Goal: Find specific page/section: Find specific page/section

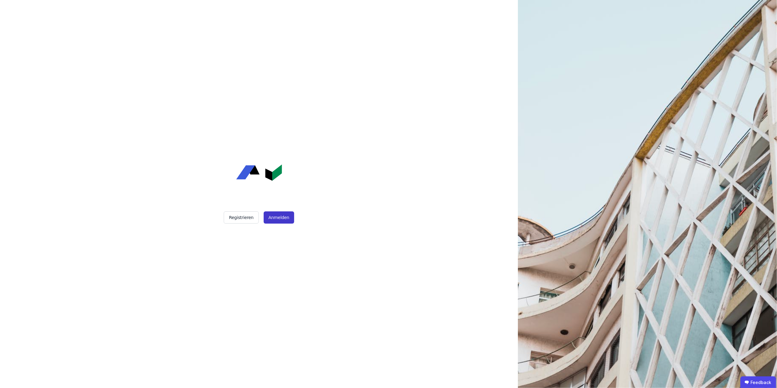
click at [278, 219] on button "Anmelden" at bounding box center [279, 217] width 30 height 12
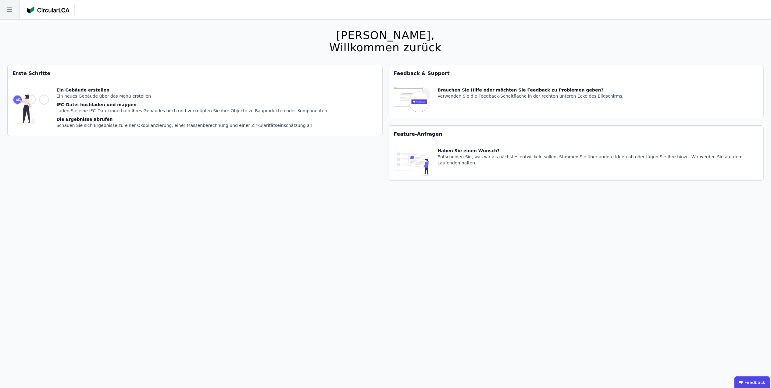
click at [6, 10] on icon at bounding box center [9, 9] width 19 height 19
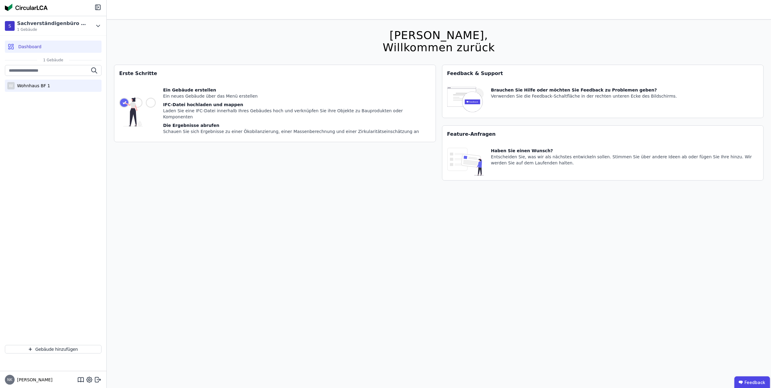
click at [25, 89] on div "W Wohnhaus BF 1" at bounding box center [53, 86] width 97 height 12
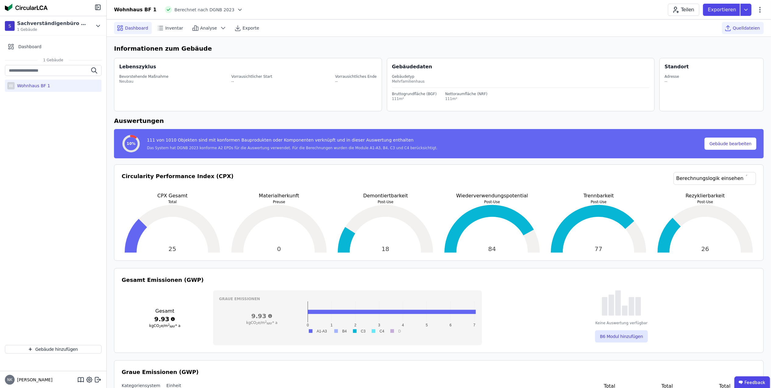
click at [740, 26] on span "Quelldateien" at bounding box center [746, 28] width 27 height 6
